Goal: Obtain resource: Obtain resource

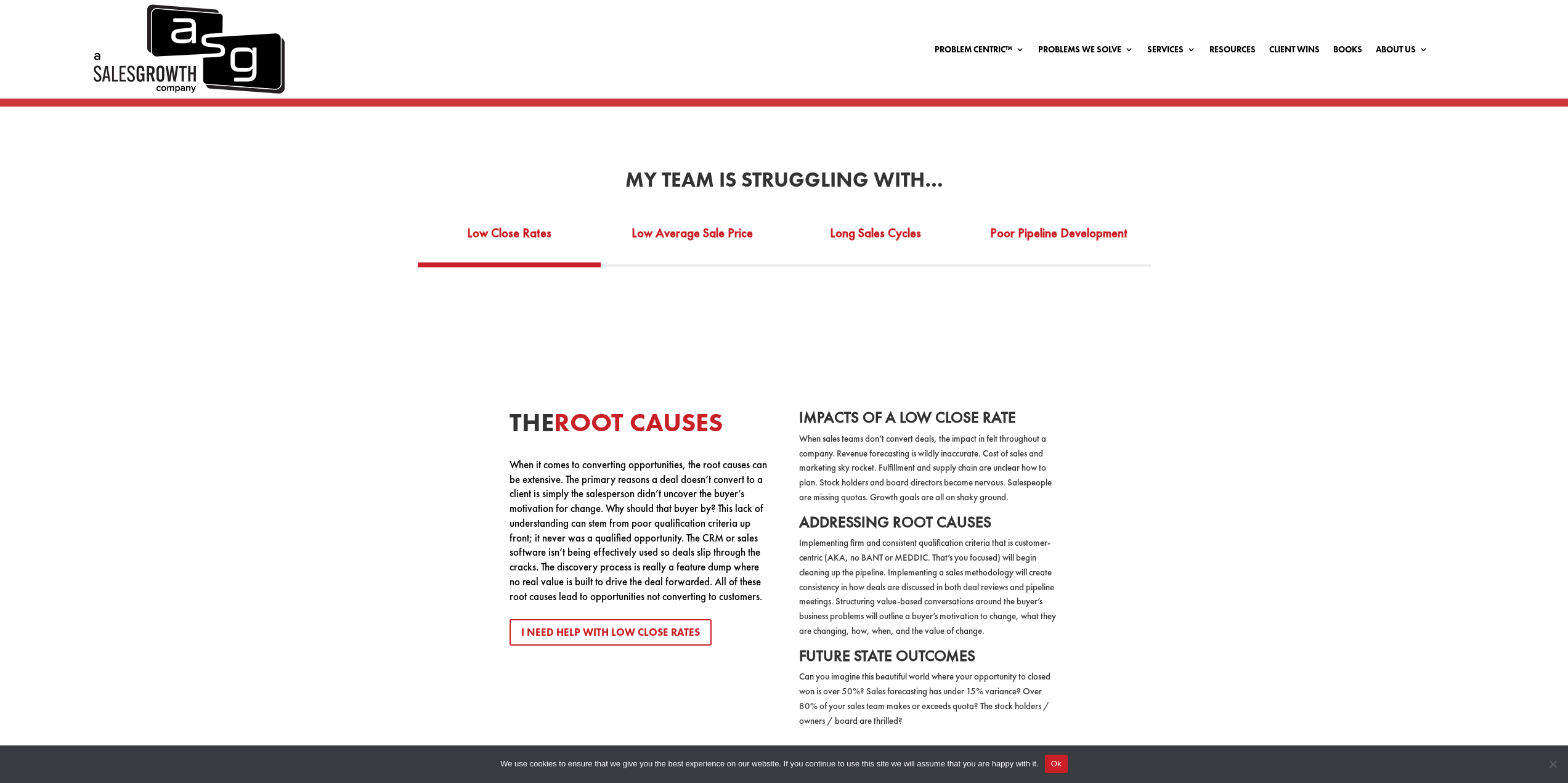
scroll to position [2589, 0]
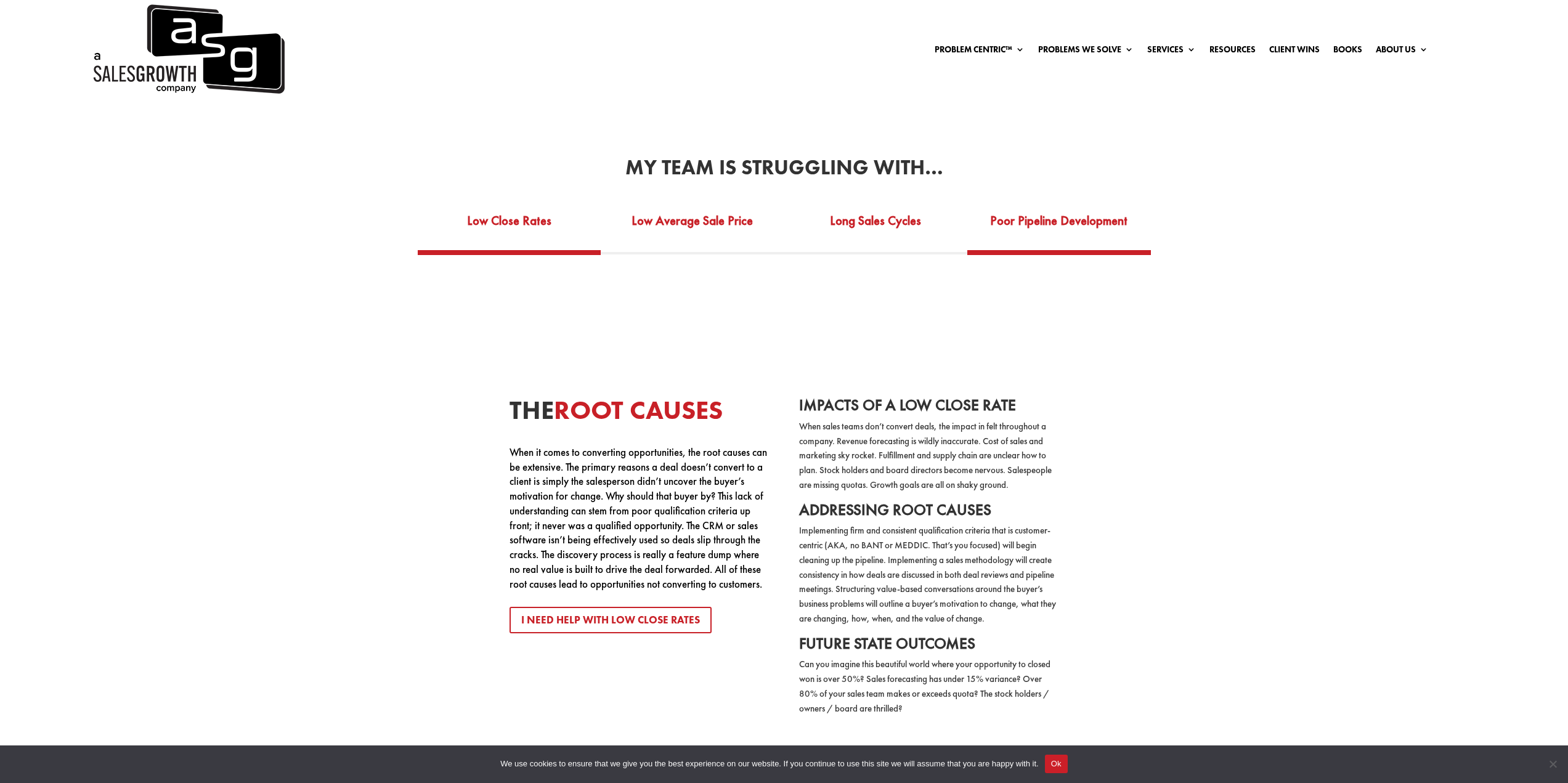
click at [1051, 211] on link "Poor Pipeline Development" at bounding box center [1059, 228] width 184 height 42
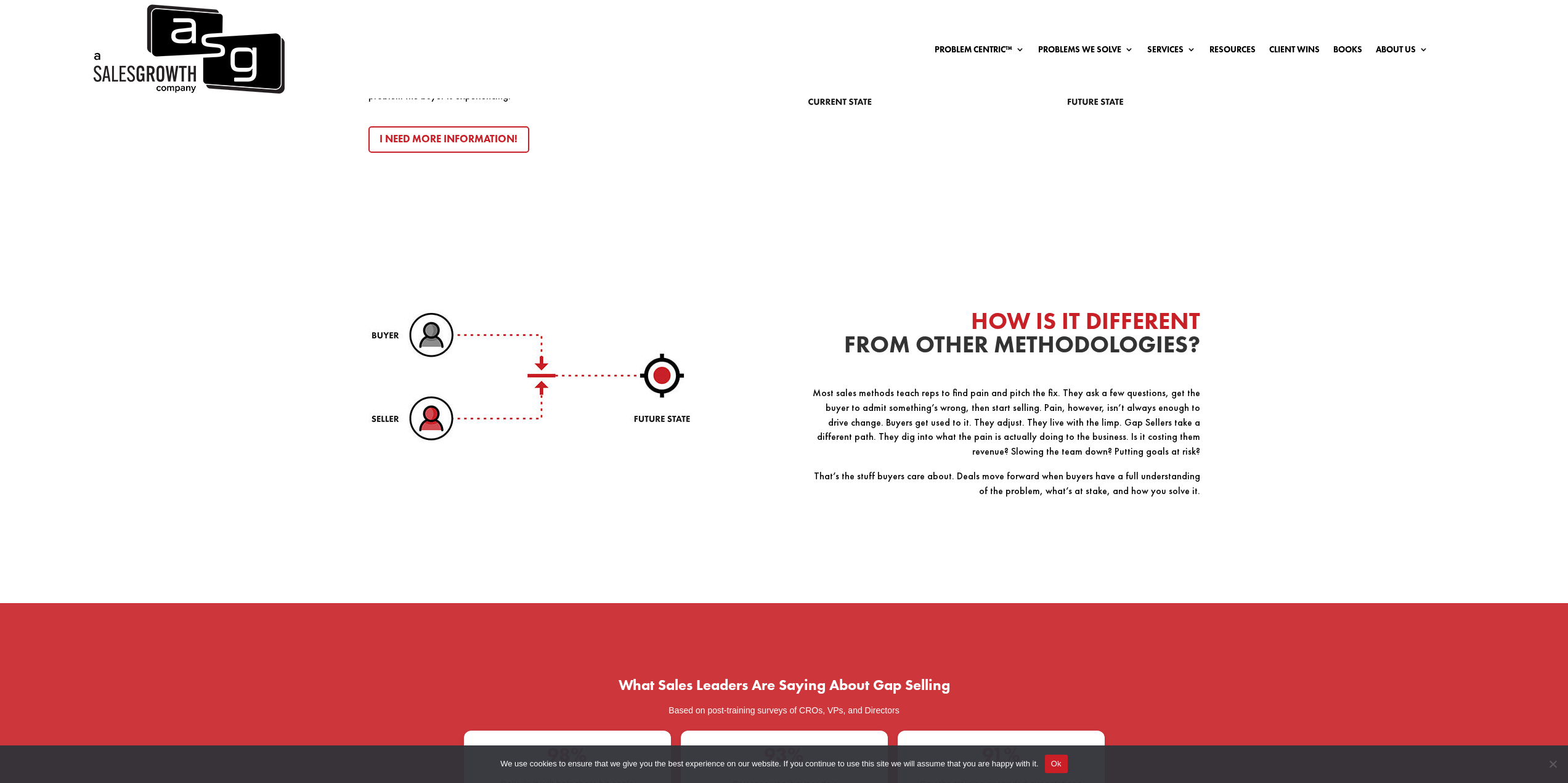
scroll to position [0, 0]
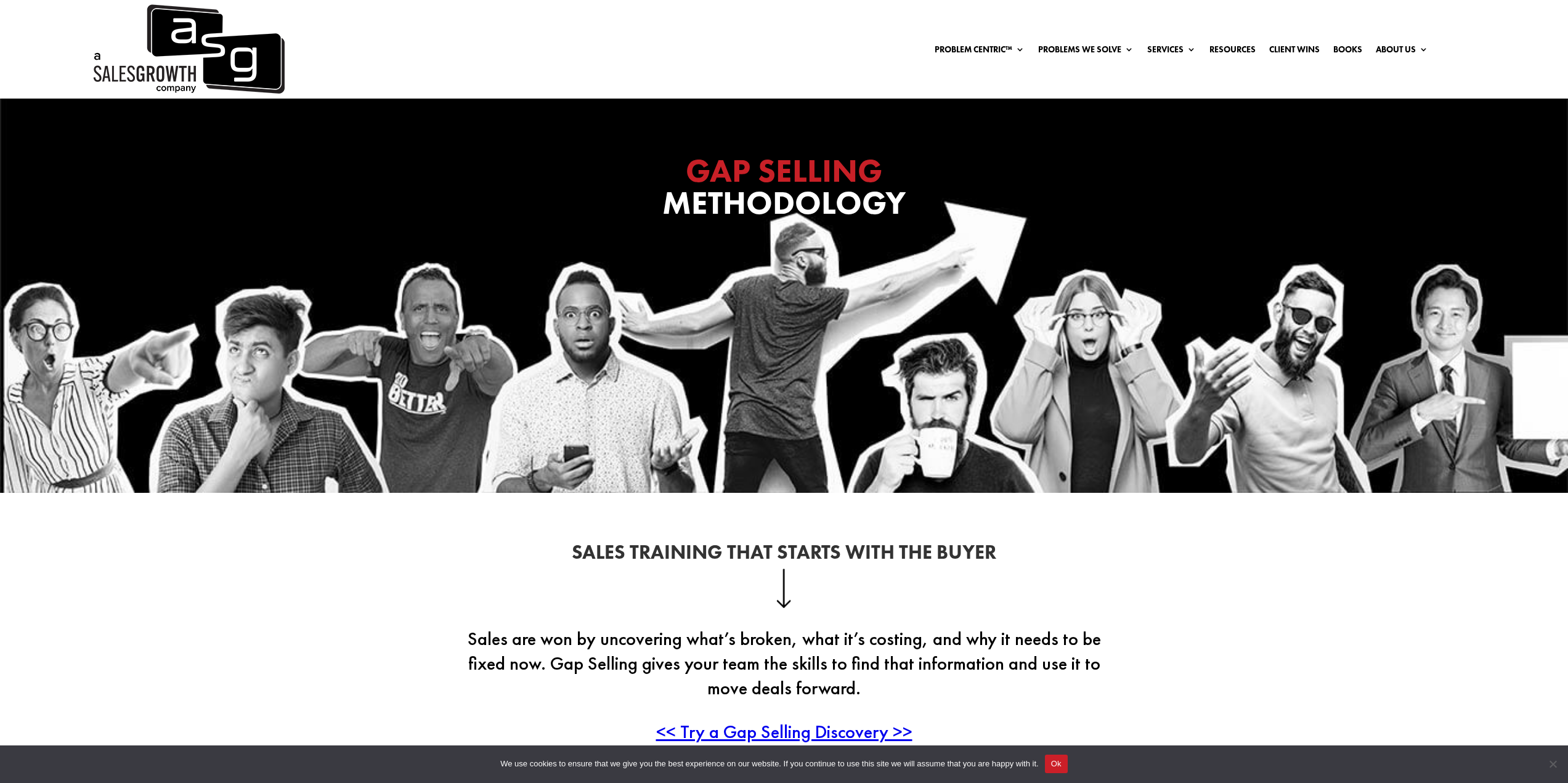
drag, startPoint x: 263, startPoint y: 617, endPoint x: 279, endPoint y: 228, distance: 389.3
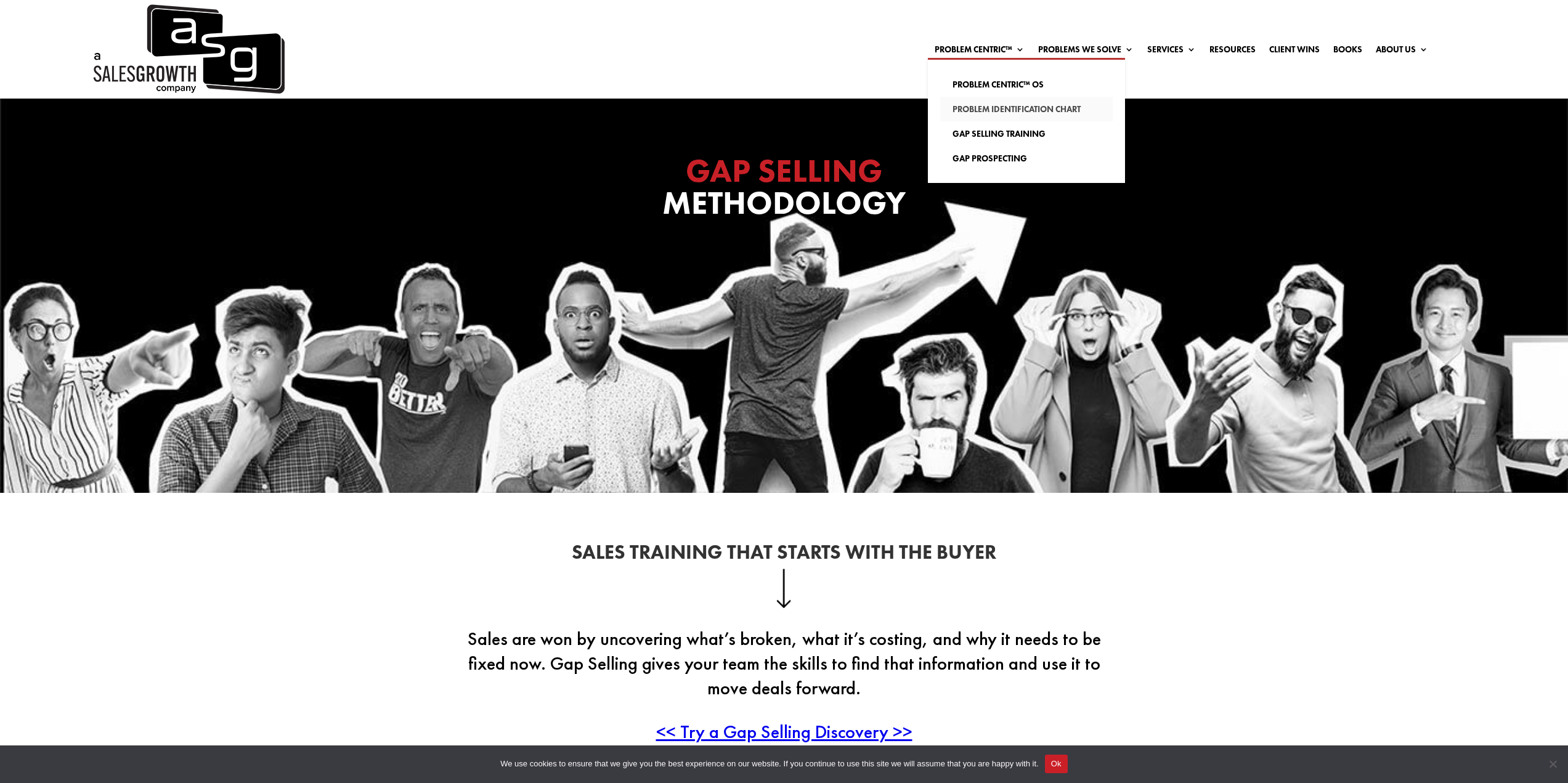
click at [985, 109] on link "Problem Identification Chart" at bounding box center [1026, 108] width 172 height 24
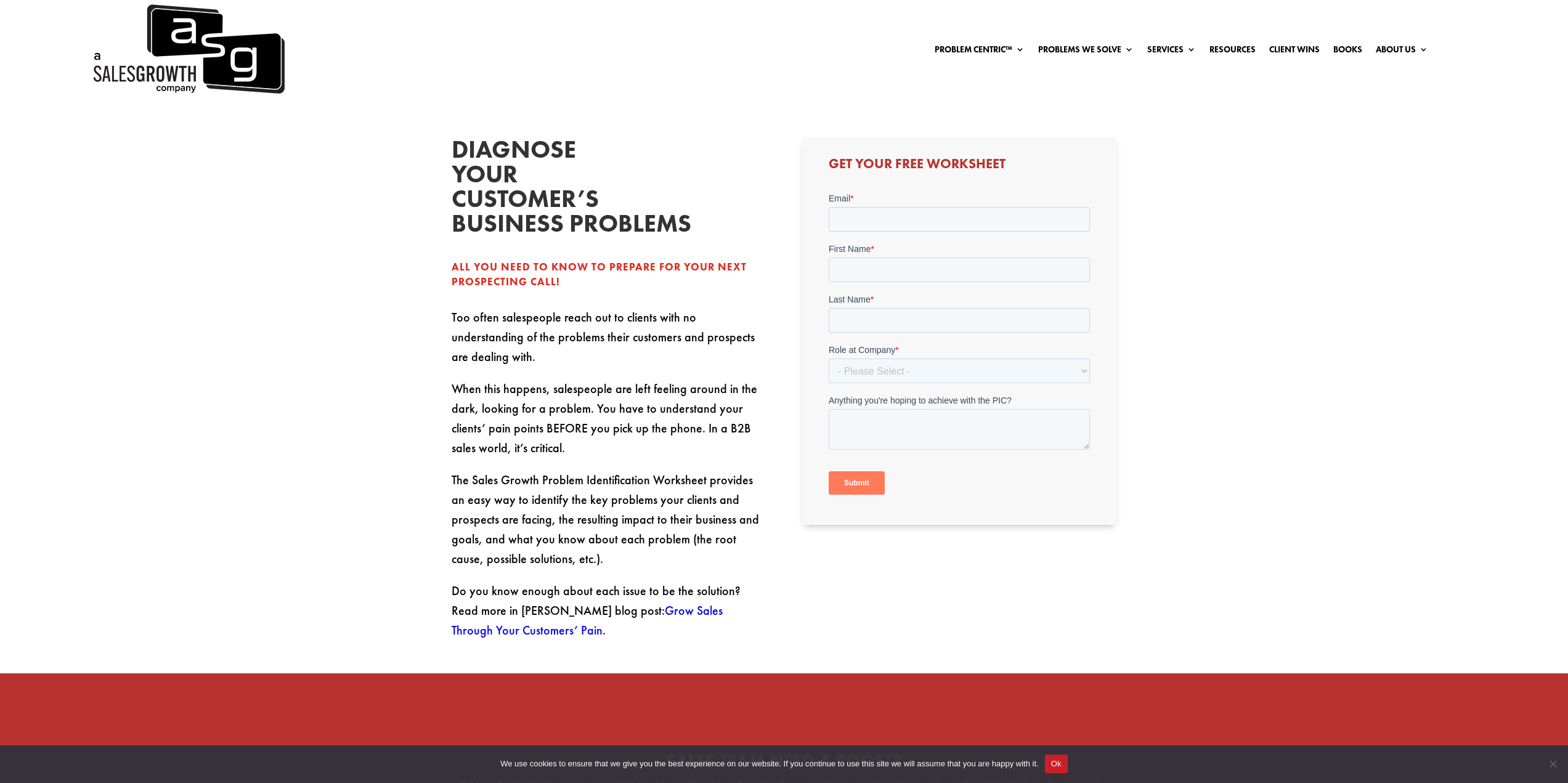
scroll to position [493, 0]
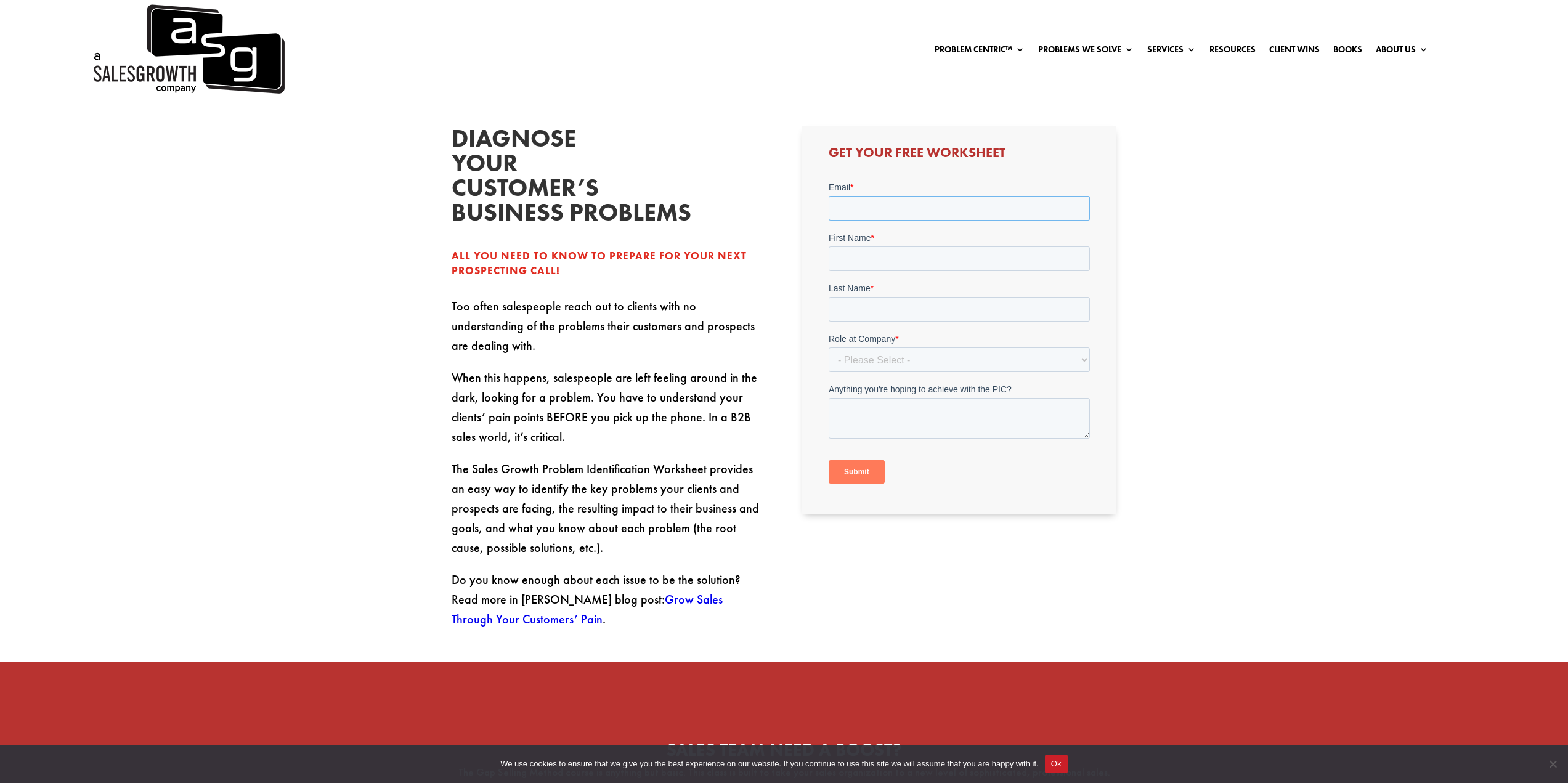
click at [948, 207] on input "Email *" at bounding box center [959, 207] width 261 height 24
type input "[PERSON_NAME][EMAIL_ADDRESS][PERSON_NAME][DOMAIN_NAME]"
click at [924, 248] on input "First Name *" at bounding box center [959, 258] width 261 height 24
type input "[PERSON_NAME]"
click at [915, 305] on input "Last Name *" at bounding box center [959, 309] width 261 height 24
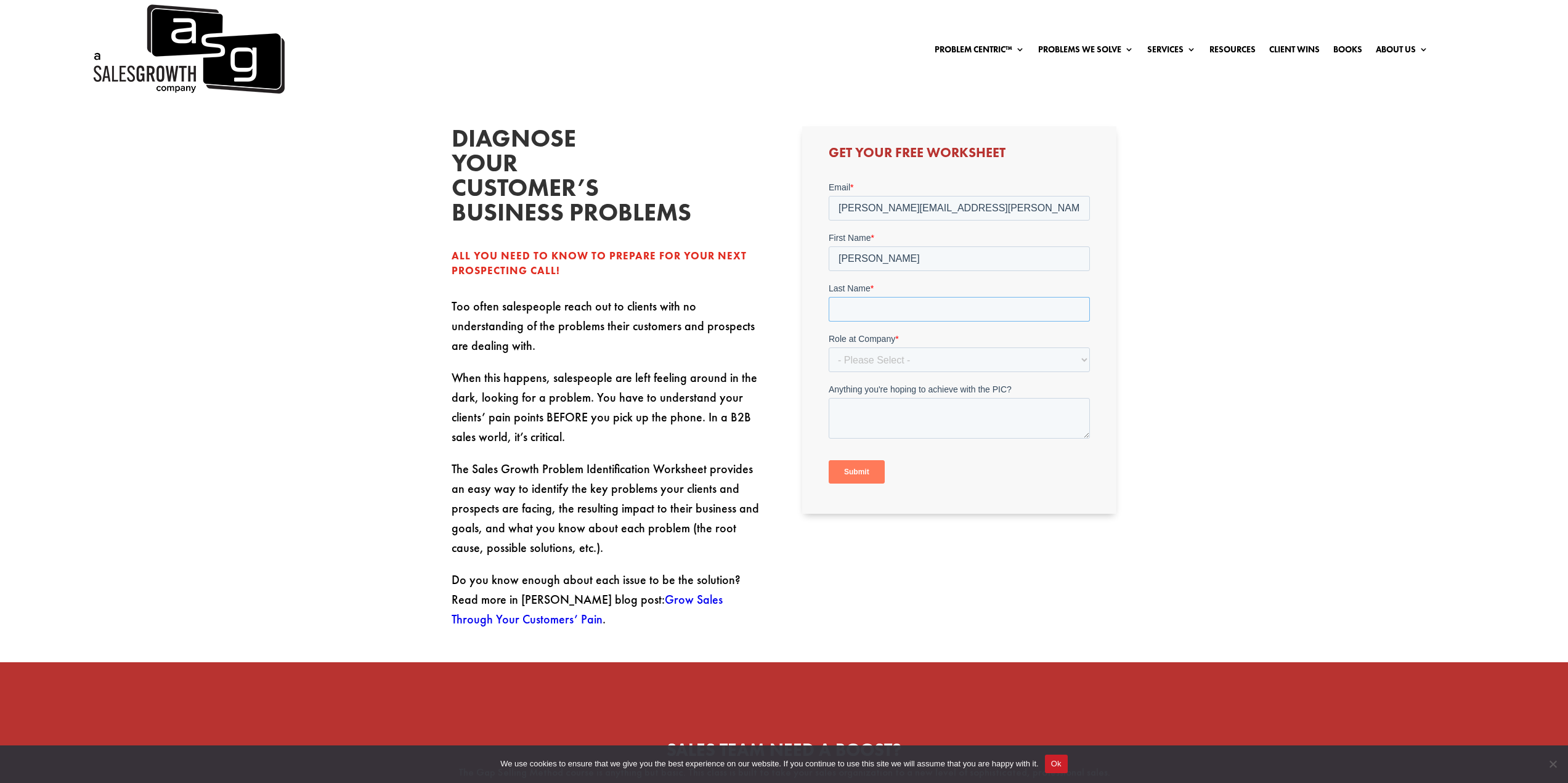
type input "[PERSON_NAME]"
click at [912, 358] on select "- Please Select - C-Level (CRO, CSO, etc) Senior Leadership (VP of Sales, VP of…" at bounding box center [959, 359] width 261 height 24
select select "Individual Contributor (AE, SDR, CSM, etc)"
click at [829, 347] on select "- Please Select - C-Level (CRO, CSO, etc) Senior Leadership (VP of Sales, VP of…" at bounding box center [959, 359] width 261 height 24
click at [927, 422] on textarea "Anything you're hoping to achieve with the PIC?" at bounding box center [959, 418] width 261 height 41
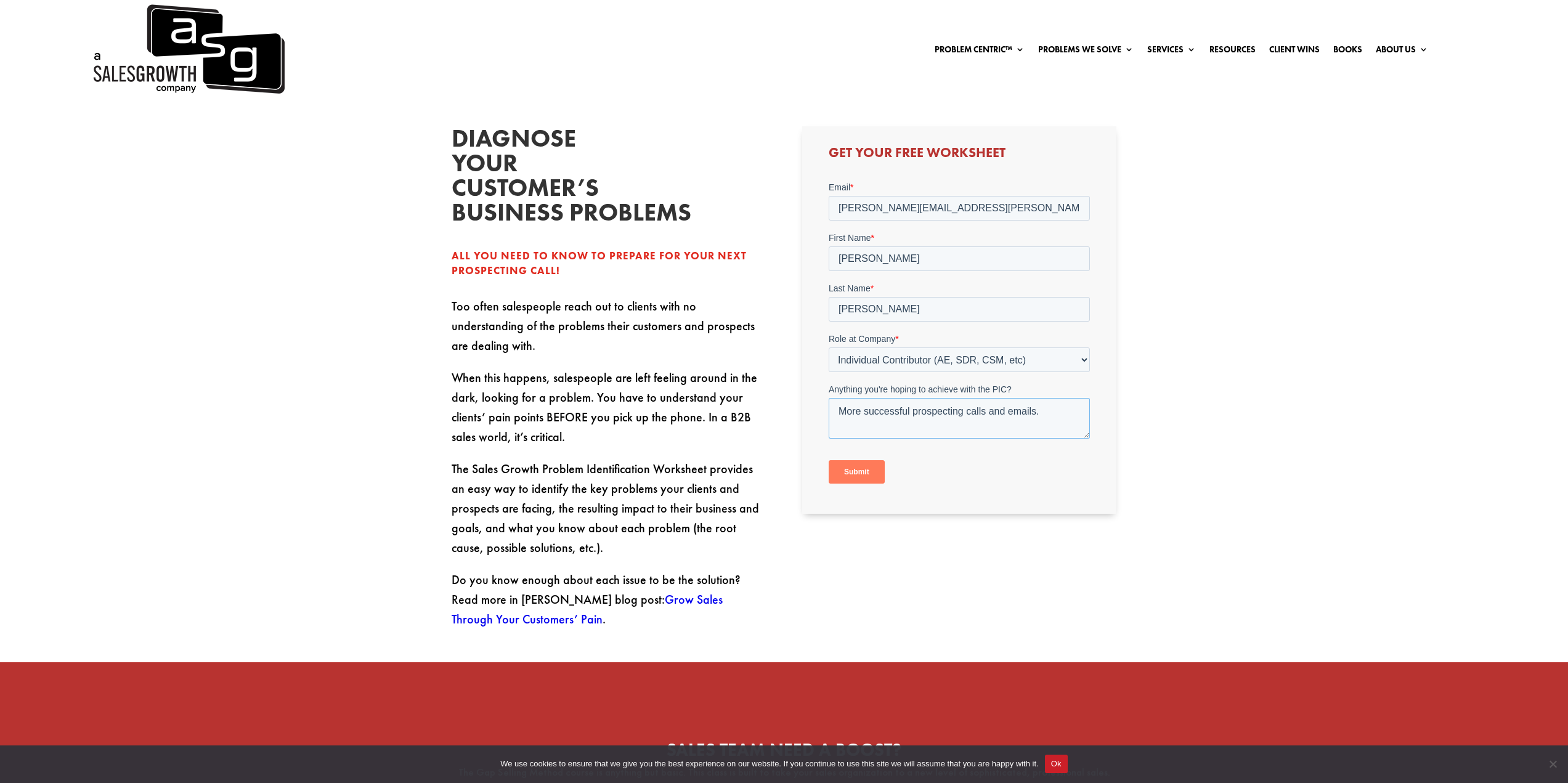
type textarea "More successful prospecting calls and emails."
click at [854, 470] on input "Submit" at bounding box center [857, 472] width 56 height 23
